Goal: Task Accomplishment & Management: Use online tool/utility

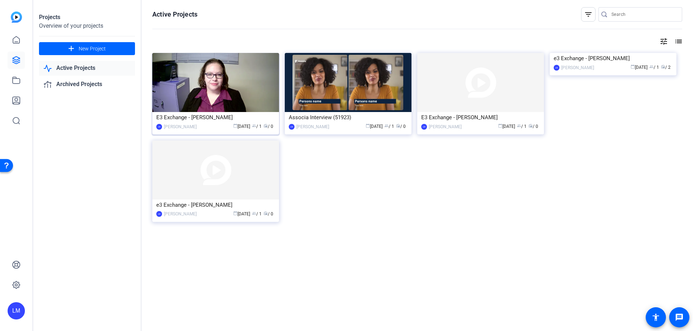
click at [187, 116] on div "E3 Exchange - [PERSON_NAME]" at bounding box center [215, 117] width 119 height 11
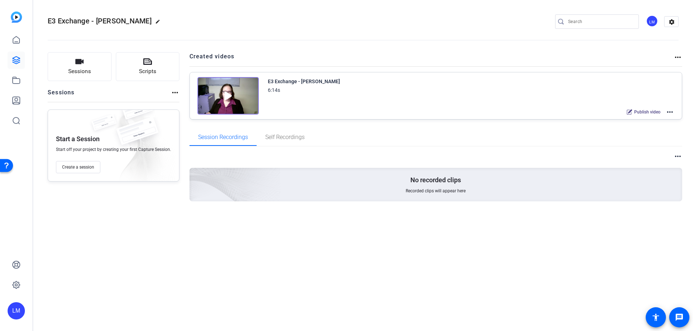
click at [224, 96] on img at bounding box center [227, 96] width 61 height 38
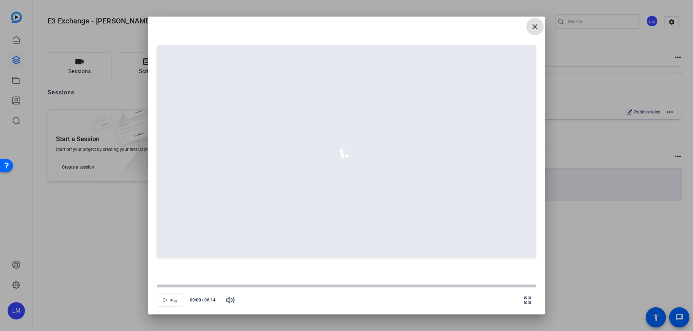
click at [170, 298] on span "button" at bounding box center [170, 300] width 26 height 17
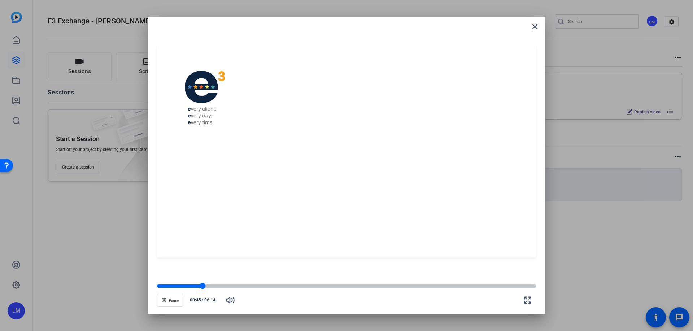
click at [202, 286] on div at bounding box center [202, 287] width 6 height 6
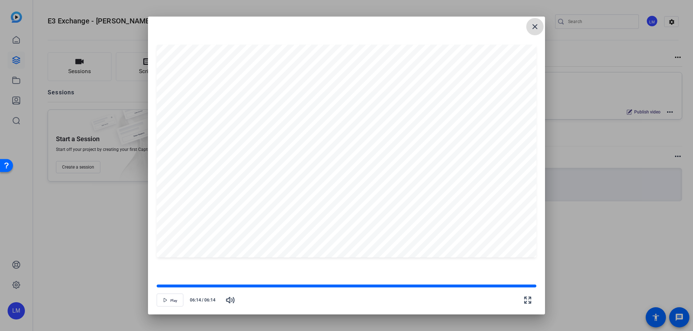
click at [537, 26] on mat-icon "close" at bounding box center [534, 26] width 9 height 9
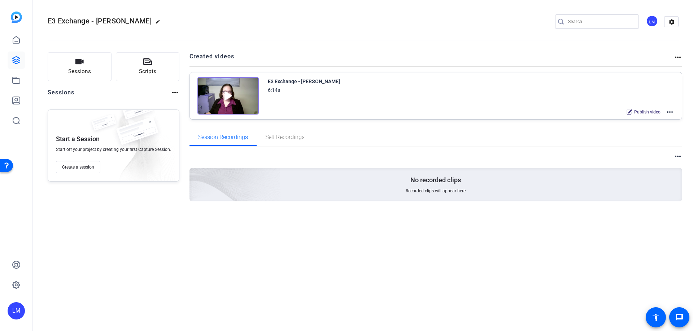
click at [671, 113] on mat-icon "more_horiz" at bounding box center [669, 112] width 9 height 9
click at [637, 124] on span "Edit in Creator" at bounding box center [643, 121] width 50 height 9
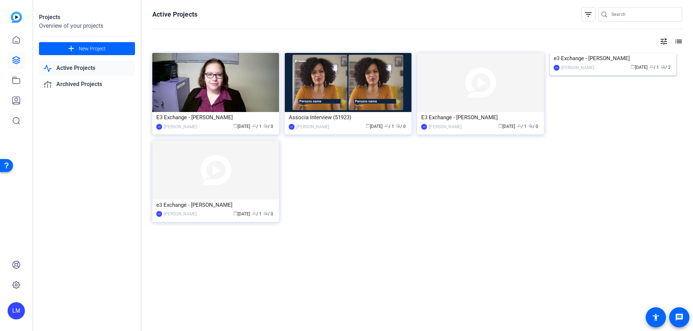
click at [620, 53] on img at bounding box center [612, 53] width 127 height 0
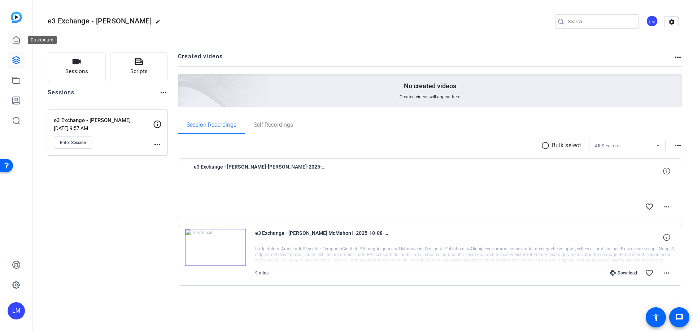
click at [14, 41] on icon at bounding box center [16, 40] width 9 height 9
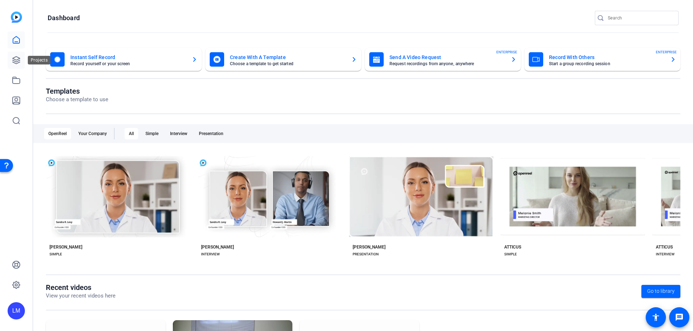
click at [15, 59] on icon at bounding box center [16, 60] width 9 height 9
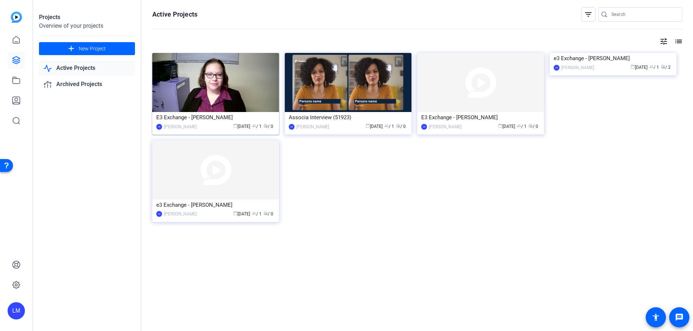
click at [223, 116] on div "E3 Exchange - [PERSON_NAME]" at bounding box center [215, 117] width 119 height 11
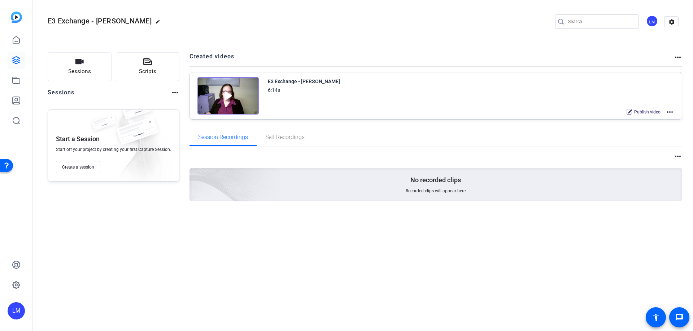
click at [226, 96] on img at bounding box center [227, 96] width 61 height 38
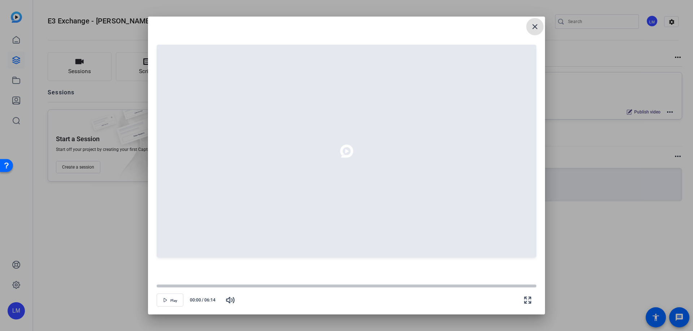
click at [536, 26] on mat-icon "close" at bounding box center [534, 26] width 9 height 9
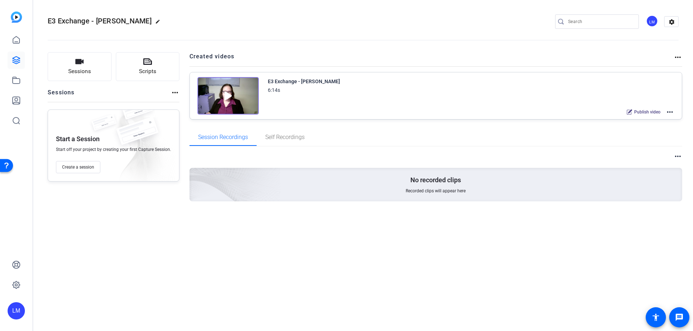
click at [670, 111] on mat-icon "more_horiz" at bounding box center [669, 112] width 9 height 9
click at [634, 120] on span "Edit in Creator" at bounding box center [643, 121] width 50 height 9
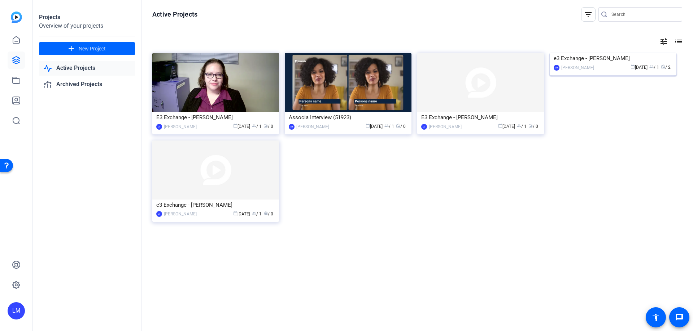
click at [575, 64] on div "e3 Exchange - [PERSON_NAME]" at bounding box center [612, 58] width 119 height 11
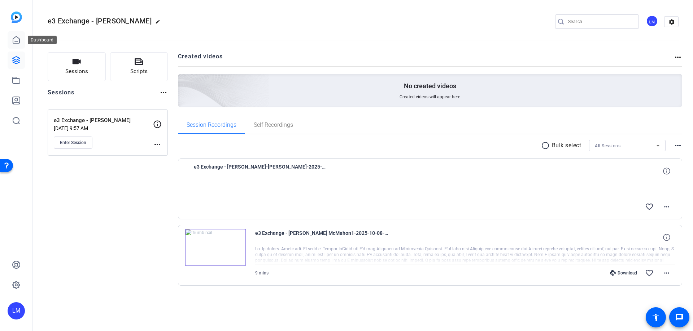
click at [14, 38] on icon at bounding box center [16, 39] width 6 height 7
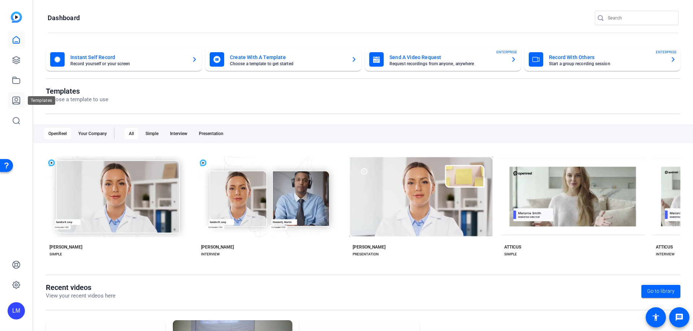
click at [17, 103] on icon at bounding box center [16, 100] width 7 height 7
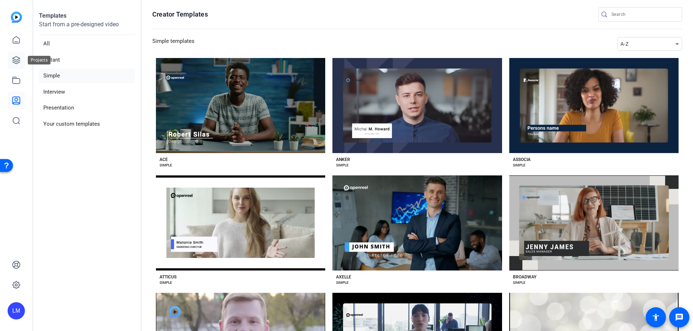
click at [16, 60] on icon at bounding box center [16, 60] width 7 height 7
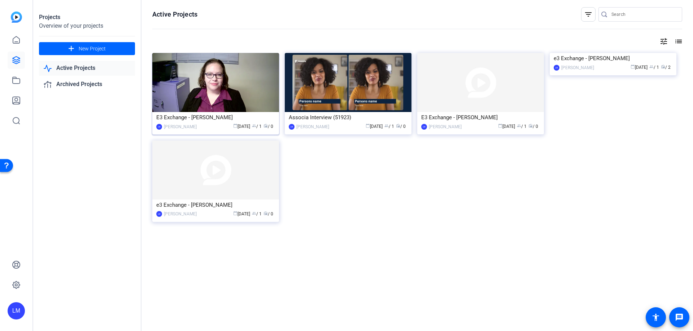
click at [218, 119] on div "E3 Exchange - [PERSON_NAME]" at bounding box center [215, 117] width 119 height 11
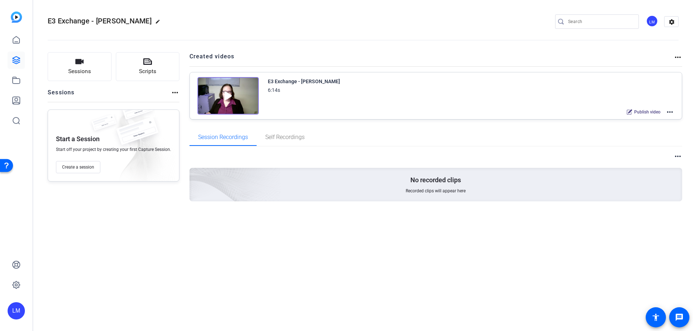
click at [669, 113] on mat-icon "more_horiz" at bounding box center [669, 112] width 9 height 9
click at [632, 121] on span "Edit in Creator" at bounding box center [643, 121] width 50 height 9
click at [330, 236] on div "E3 Exchange - Evette McMahon edit LM settings Sessions Scripts Sessions more_ho…" at bounding box center [362, 165] width 659 height 331
